Goal: Navigation & Orientation: Understand site structure

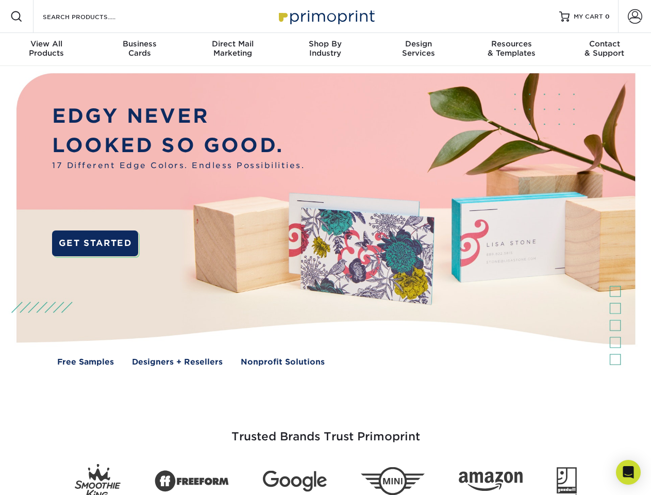
click at [325, 248] on img at bounding box center [325, 227] width 645 height 322
click at [17, 17] on span at bounding box center [16, 16] width 12 height 12
click at [635, 17] on span at bounding box center [635, 16] width 14 height 14
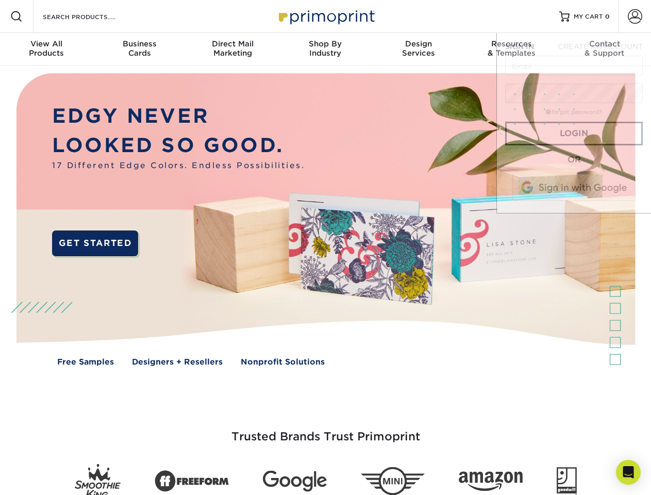
click at [46, 50] on div "View All Products" at bounding box center [46, 48] width 93 height 19
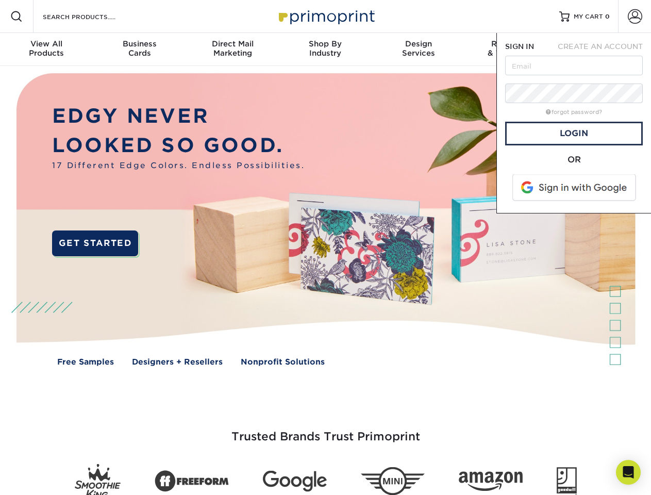
click at [139, 50] on div "Business Cards" at bounding box center [139, 48] width 93 height 19
click at [233, 50] on div "Direct Mail Marketing" at bounding box center [232, 48] width 93 height 19
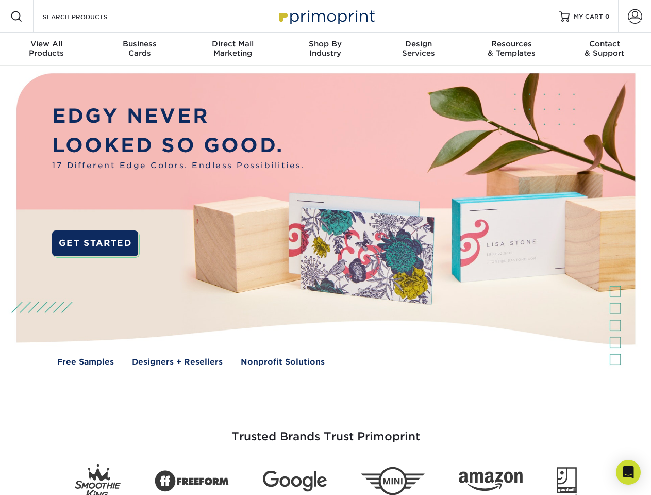
click at [325, 50] on div "Shop By Industry" at bounding box center [325, 48] width 93 height 19
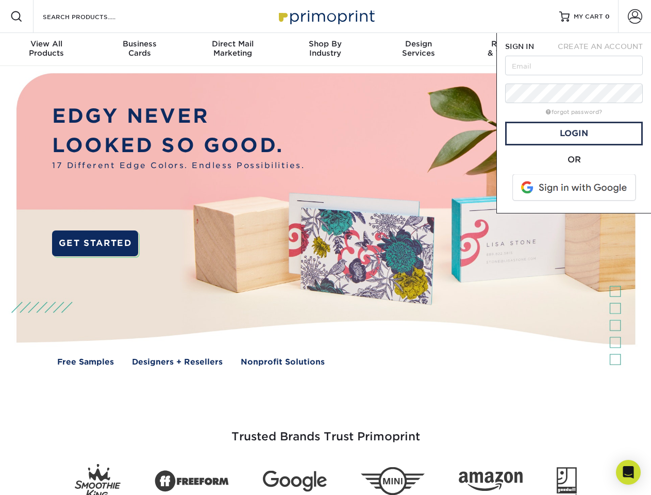
click at [419, 50] on div "Design Services" at bounding box center [418, 48] width 93 height 19
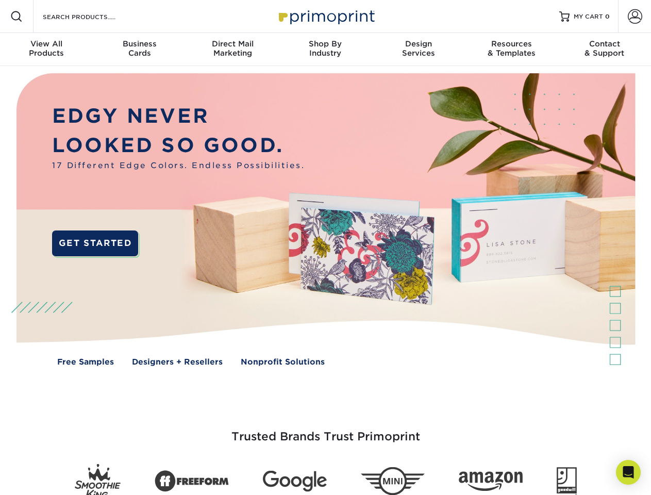
click at [512, 50] on nav "Resources Menu Search Products Account SIGN IN CREATE AN ACCOUNT forgot passwor…" at bounding box center [325, 33] width 651 height 66
click at [605, 50] on div "Contact & Support" at bounding box center [605, 48] width 93 height 19
